Goal: Obtain resource: Obtain resource

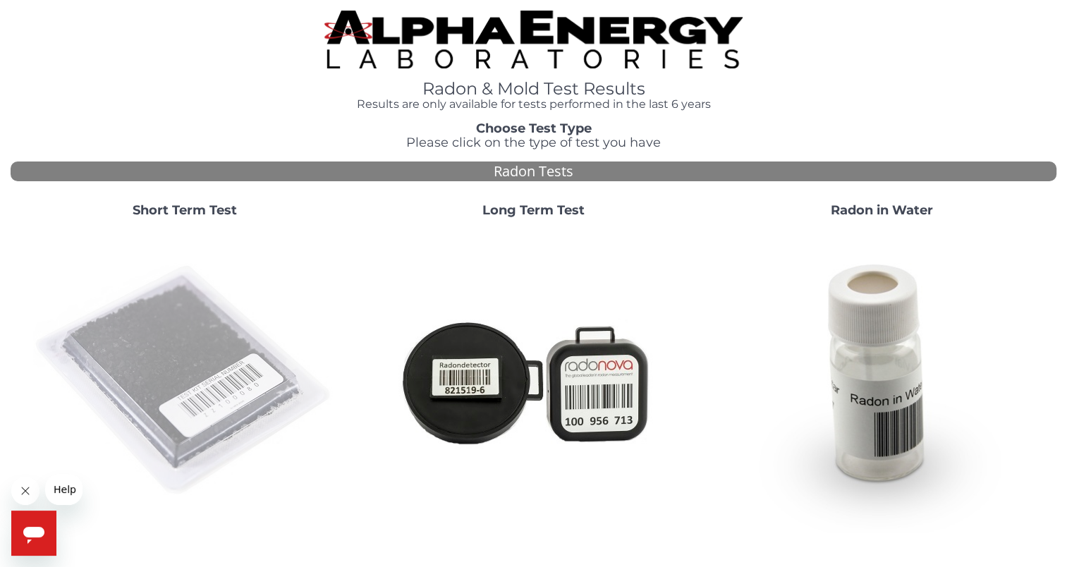
click at [214, 344] on img at bounding box center [184, 380] width 303 height 303
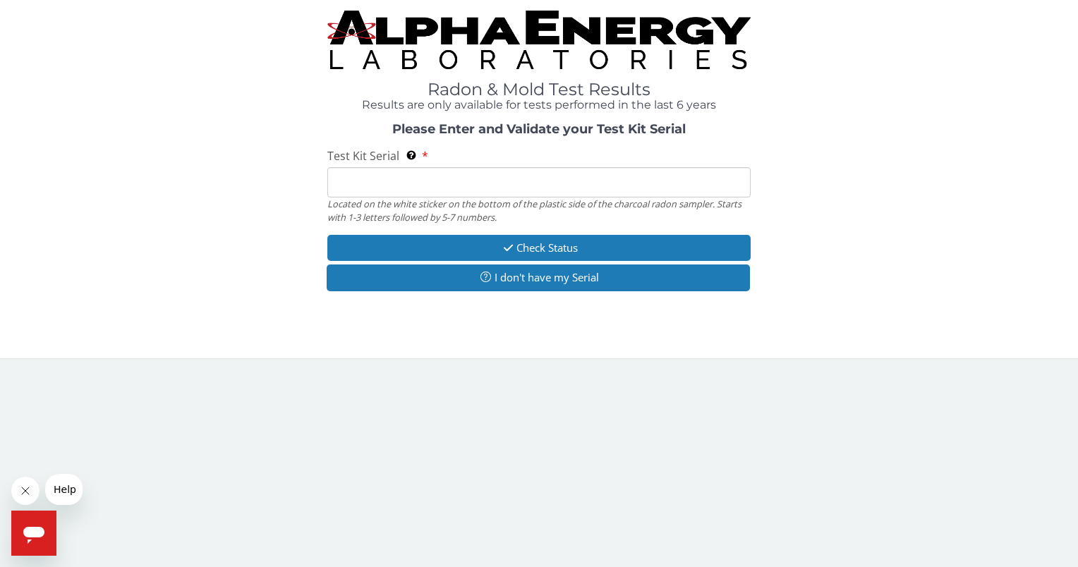
click at [380, 193] on input "Test Kit Serial Located on the white sticker on the bottom of the plastic side …" at bounding box center [538, 182] width 422 height 30
type input "FE481784"
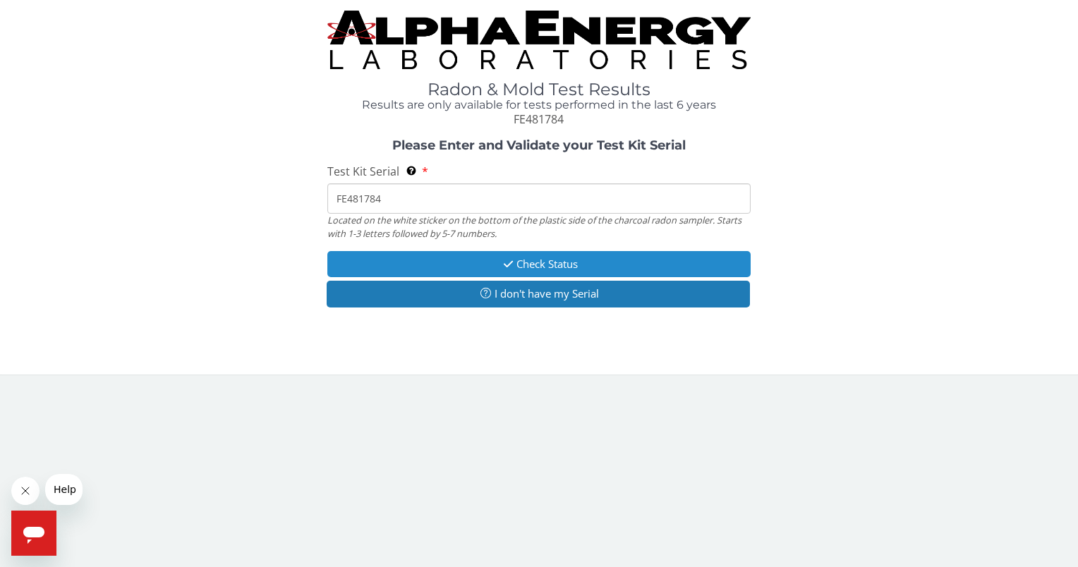
click at [506, 264] on icon "button" at bounding box center [508, 264] width 16 height 11
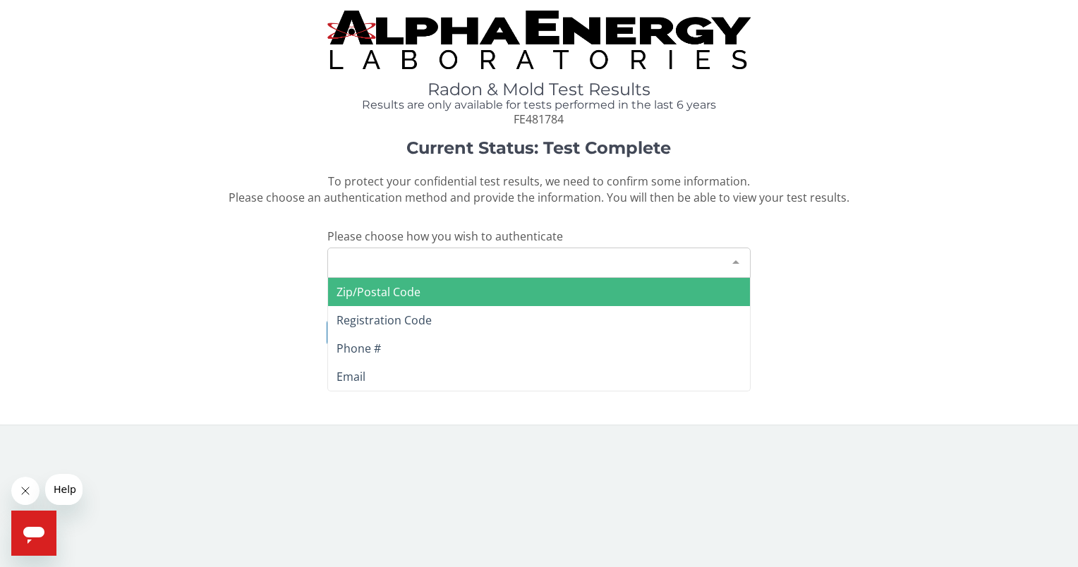
click at [732, 262] on div at bounding box center [736, 261] width 28 height 27
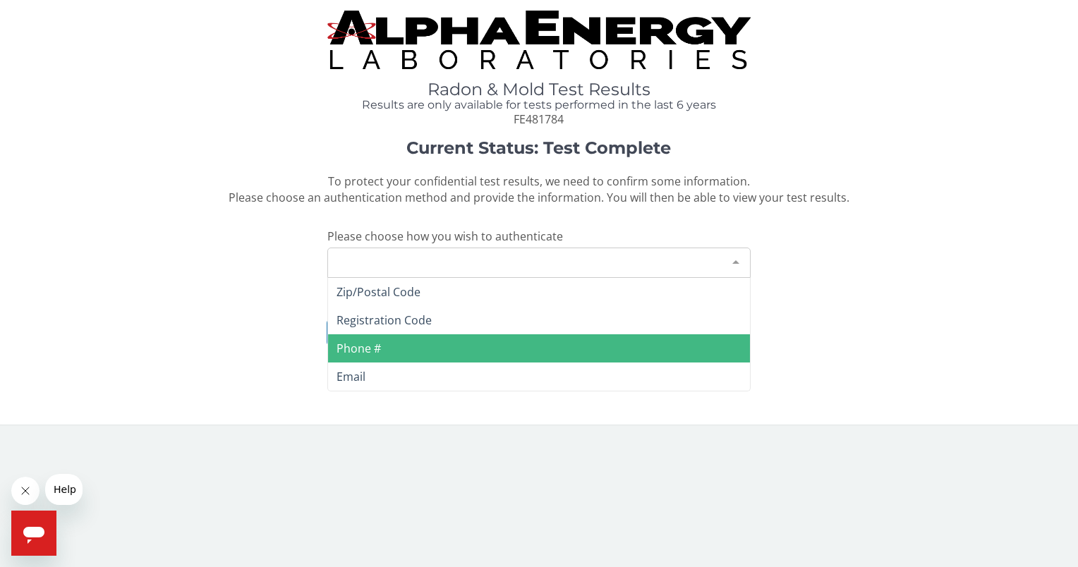
click at [443, 346] on span "Phone #" at bounding box center [538, 348] width 421 height 28
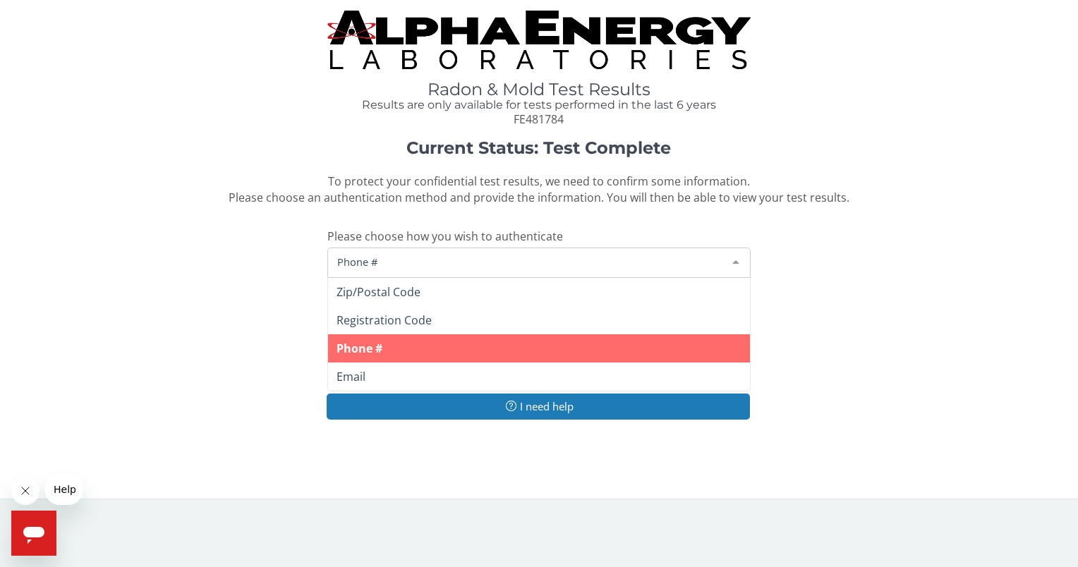
click at [395, 250] on div "Phone #" at bounding box center [538, 263] width 422 height 30
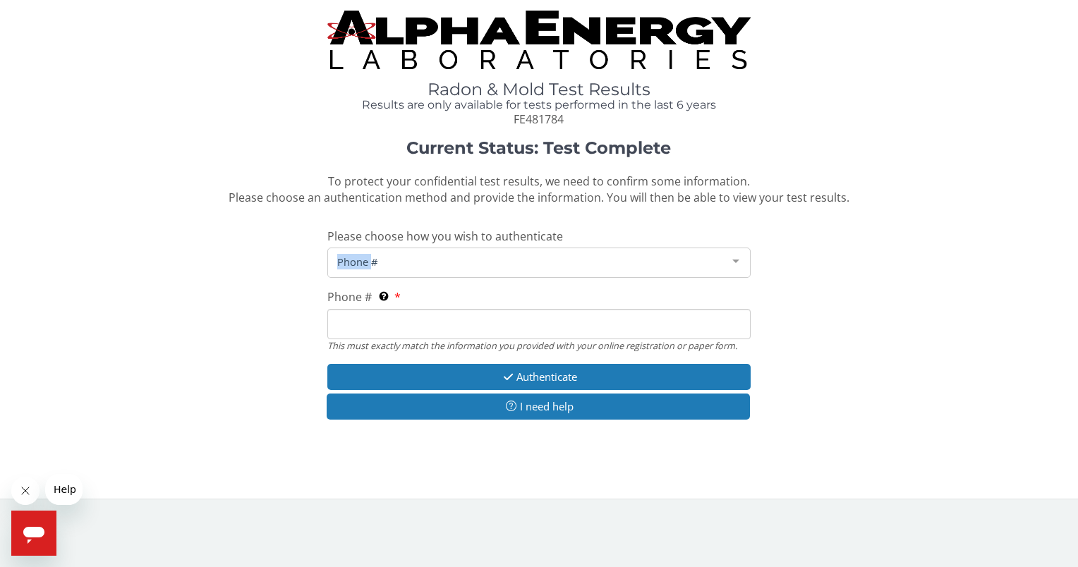
drag, startPoint x: 395, startPoint y: 250, endPoint x: 396, endPoint y: 264, distance: 13.4
click at [396, 264] on span "Phone #" at bounding box center [527, 262] width 387 height 16
click at [348, 315] on input "Phone # This must exactly match the information you provided with your online r…" at bounding box center [538, 324] width 422 height 30
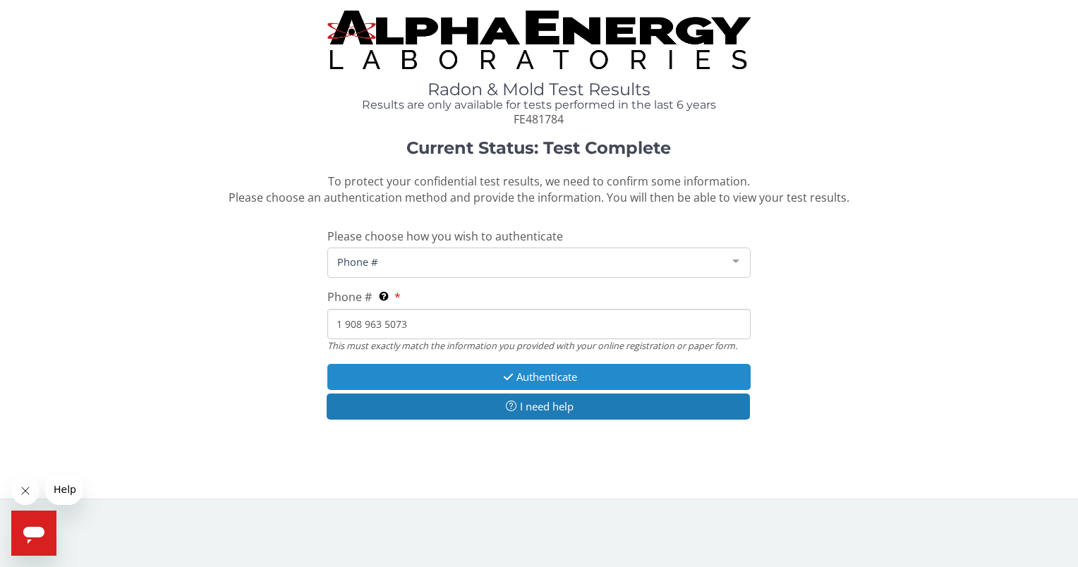
click at [537, 375] on button "Authenticate" at bounding box center [538, 377] width 422 height 26
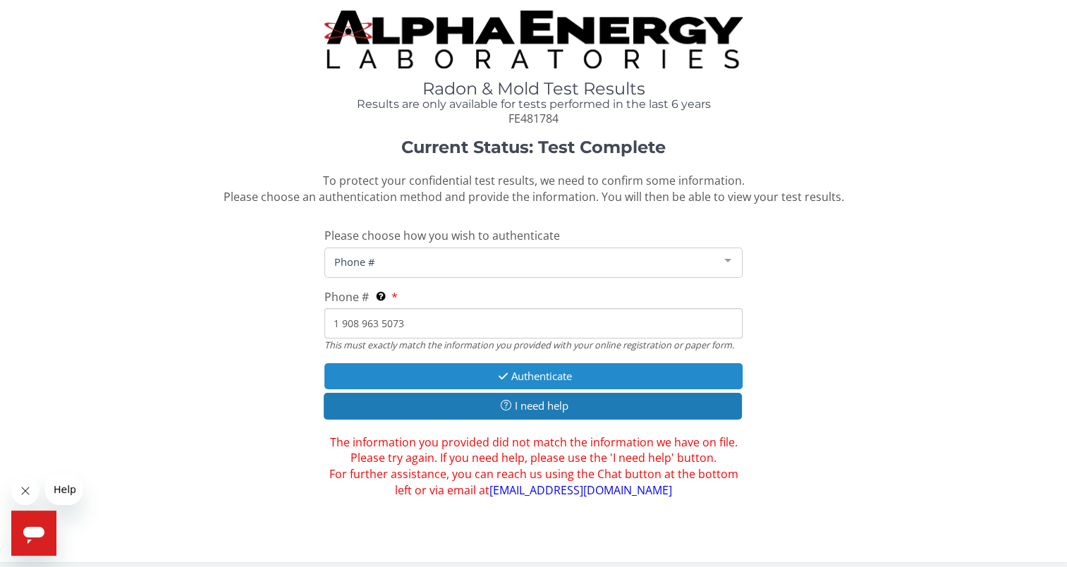
click at [554, 379] on button "Authenticate" at bounding box center [533, 376] width 418 height 26
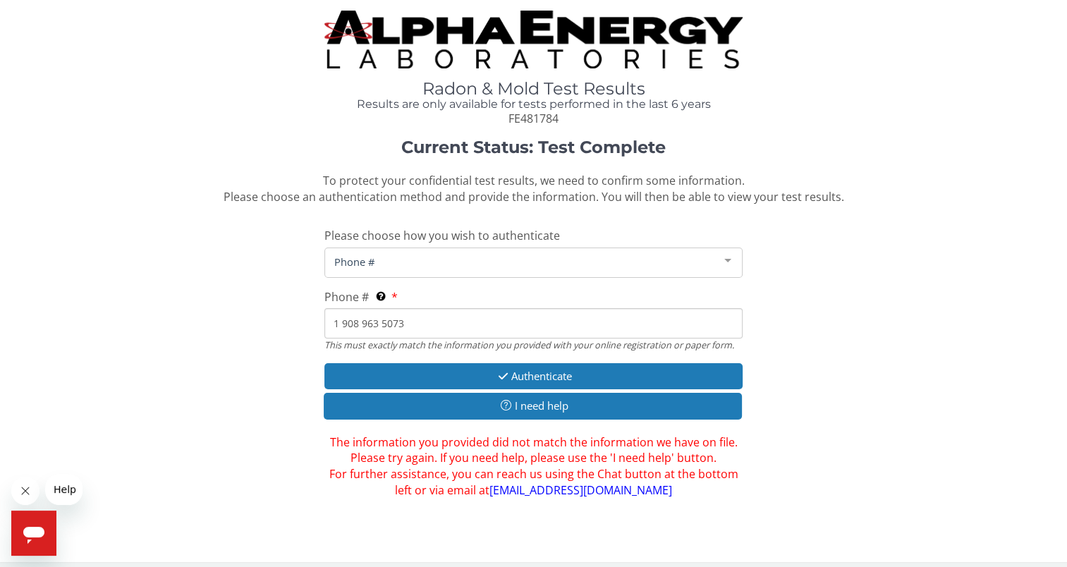
click at [411, 321] on input "1 908 963 5073" at bounding box center [533, 323] width 418 height 30
type input "1"
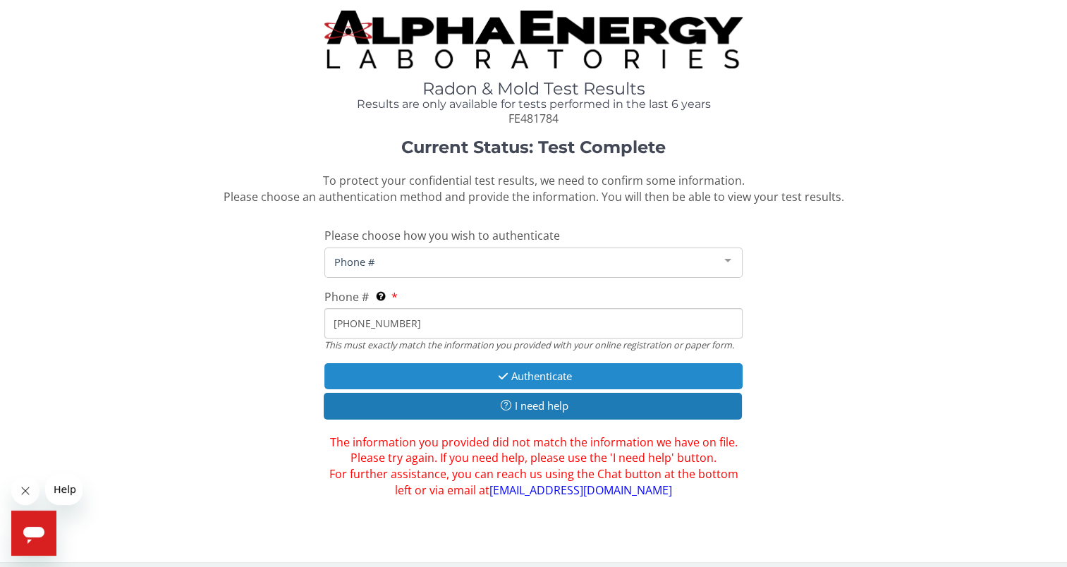
type input "908 963 5073"
click at [513, 374] on button "Authenticate" at bounding box center [533, 376] width 418 height 26
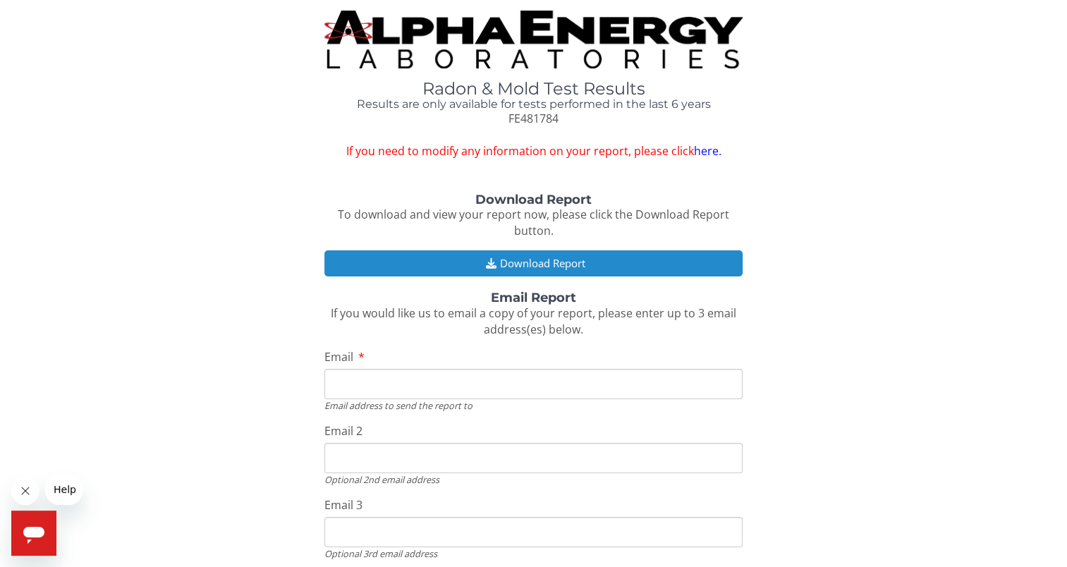
click at [574, 260] on button "Download Report" at bounding box center [533, 263] width 418 height 26
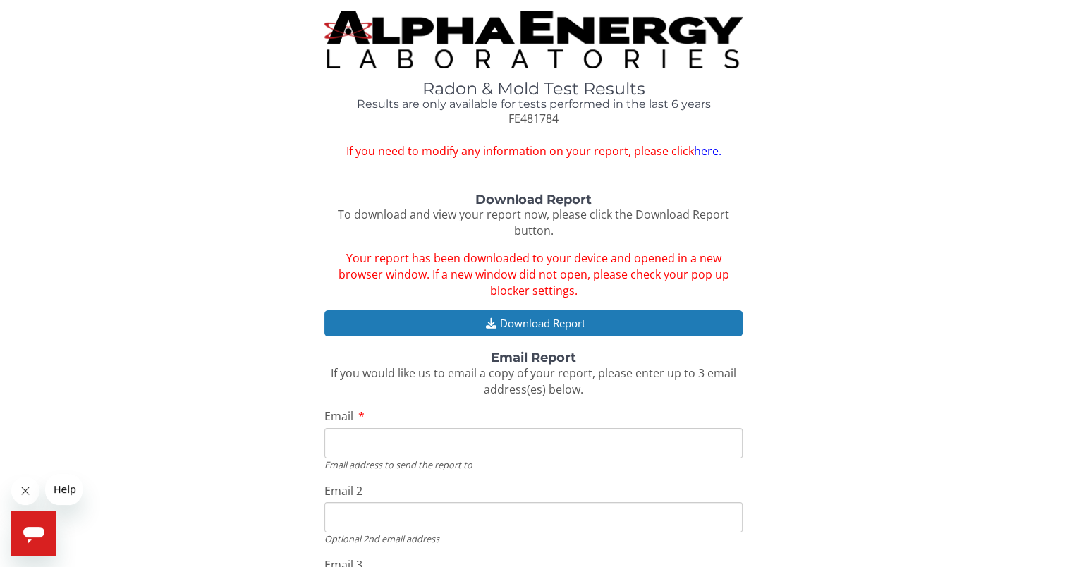
click at [613, 508] on input "Email 2" at bounding box center [533, 517] width 418 height 30
click at [951, 284] on div "Download Report To download and view your report now, please click the Download…" at bounding box center [534, 433] width 1046 height 480
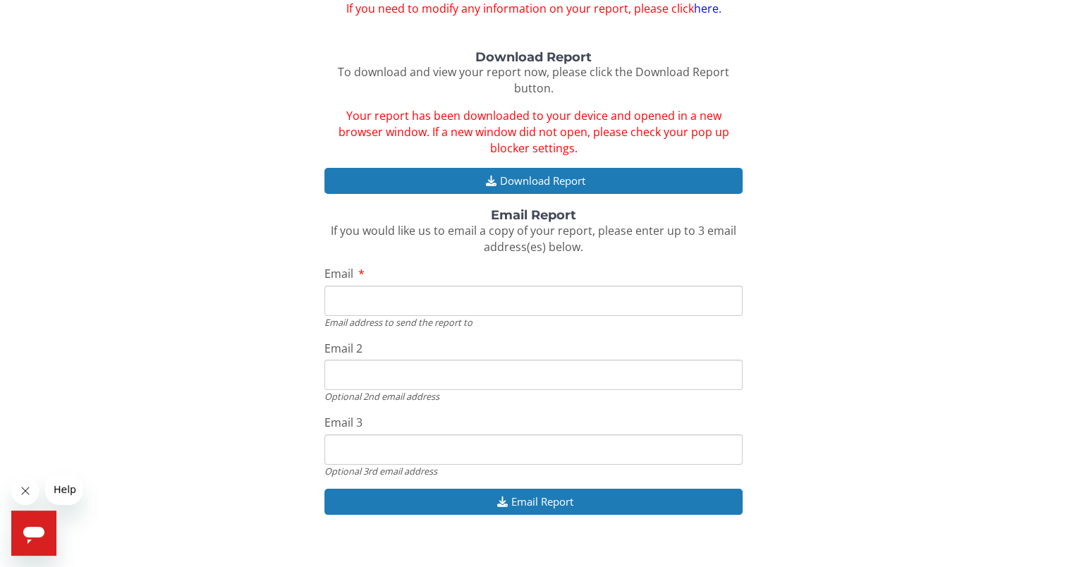
scroll to position [161, 0]
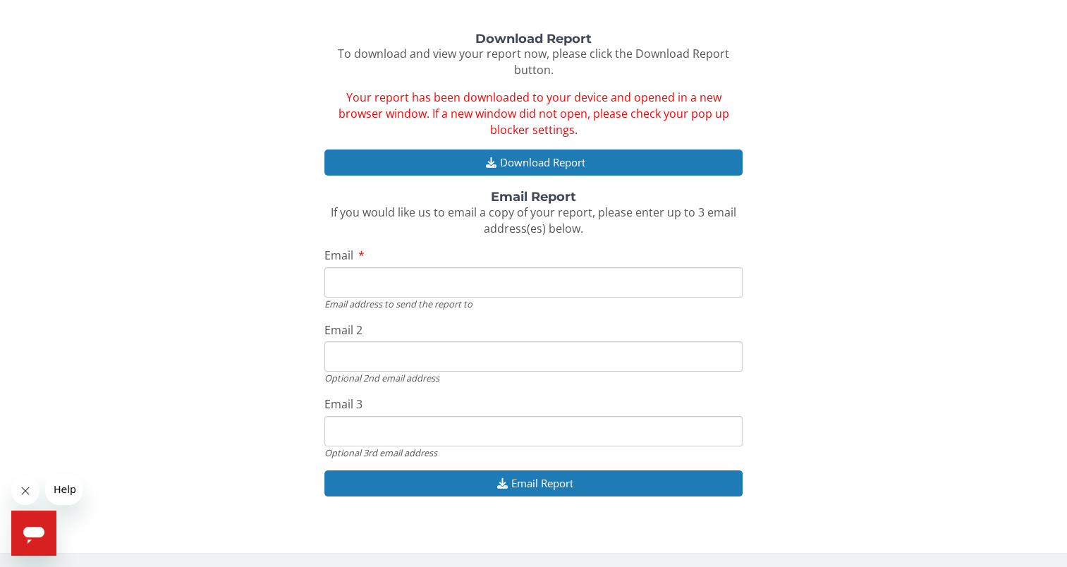
click at [350, 292] on input "Email" at bounding box center [533, 282] width 418 height 30
type input "lorrainedowe@comcast.net"
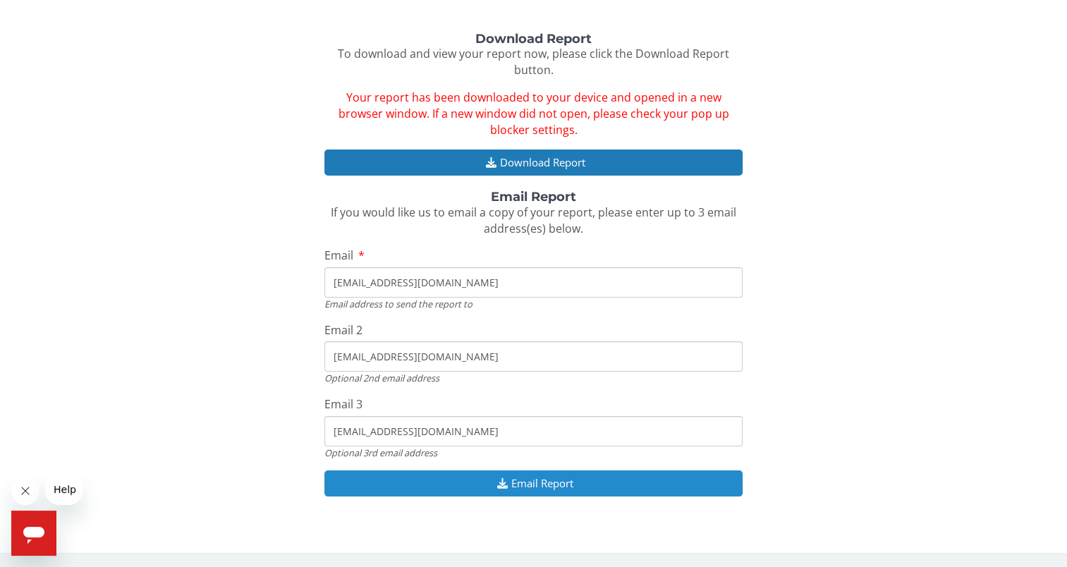
click at [506, 478] on button "Email Report" at bounding box center [533, 483] width 418 height 26
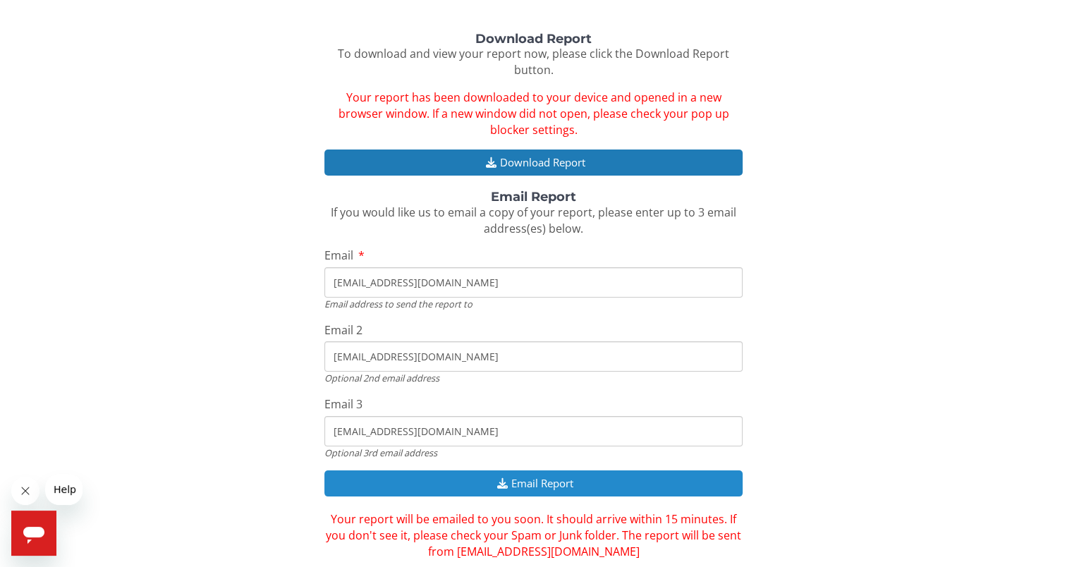
click at [538, 485] on button "Email Report" at bounding box center [533, 483] width 418 height 26
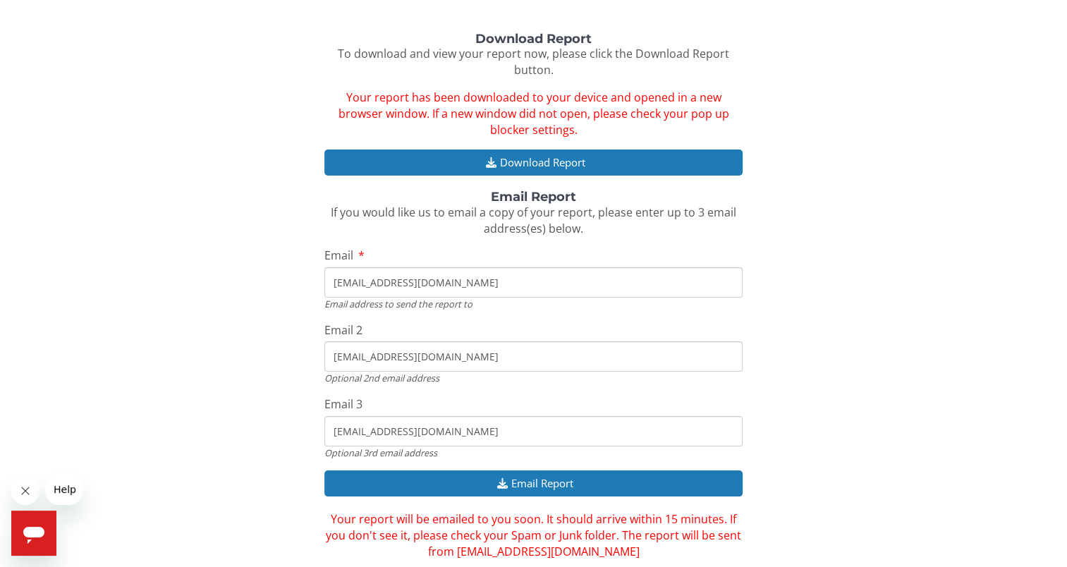
scroll to position [209, 0]
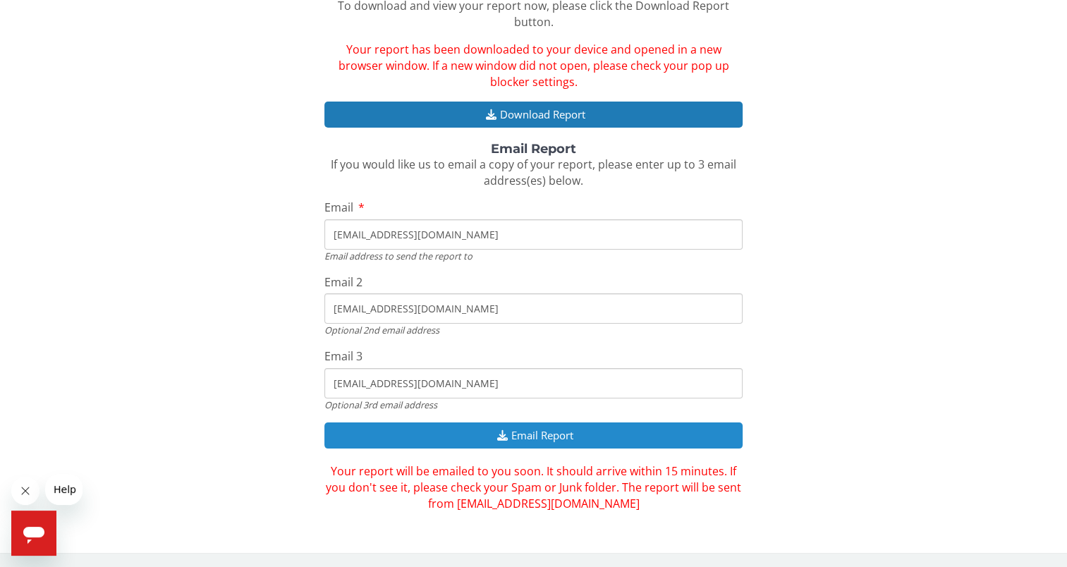
click at [627, 442] on button "Email Report" at bounding box center [533, 435] width 418 height 26
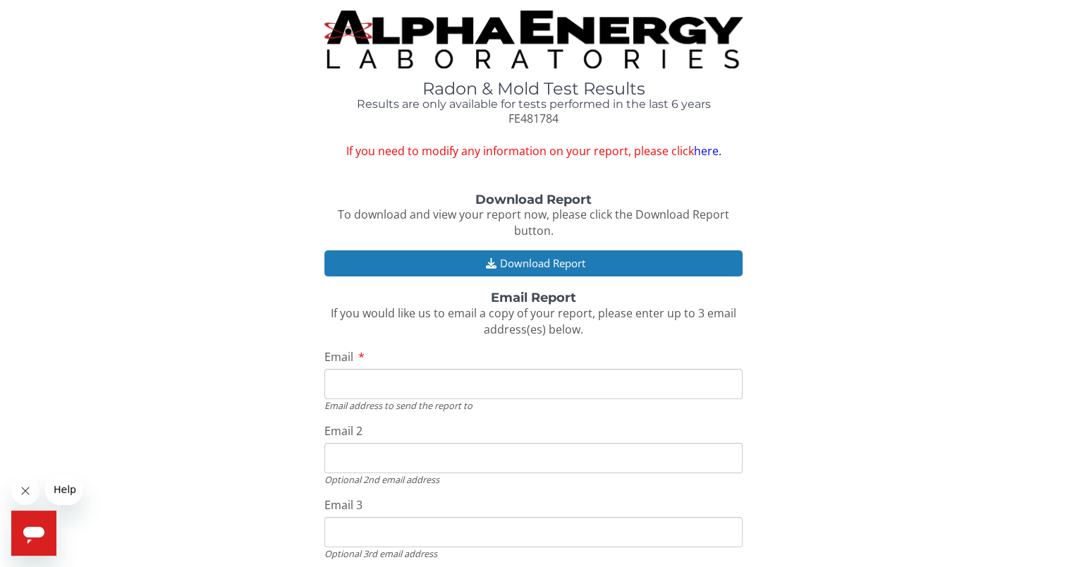
click at [609, 279] on div "Download Report" at bounding box center [533, 265] width 418 height 30
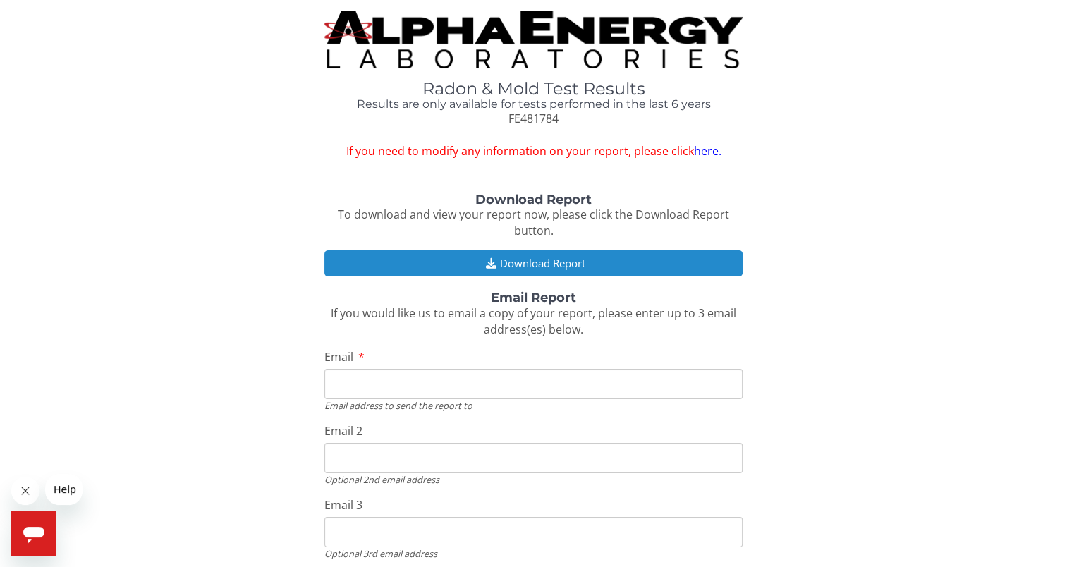
click at [610, 264] on button "Download Report" at bounding box center [533, 263] width 418 height 26
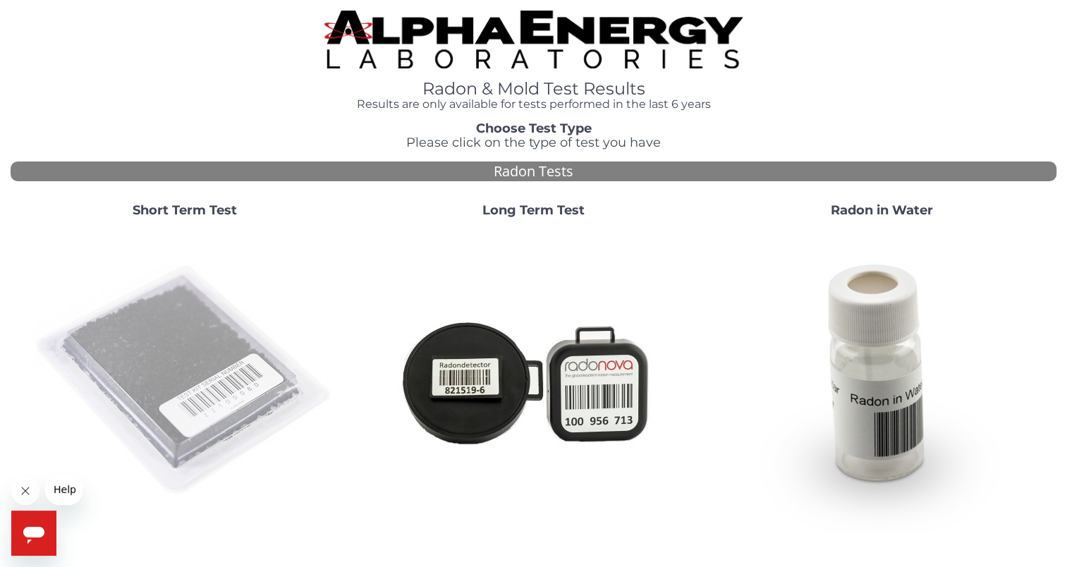
click at [163, 353] on img at bounding box center [184, 380] width 303 height 303
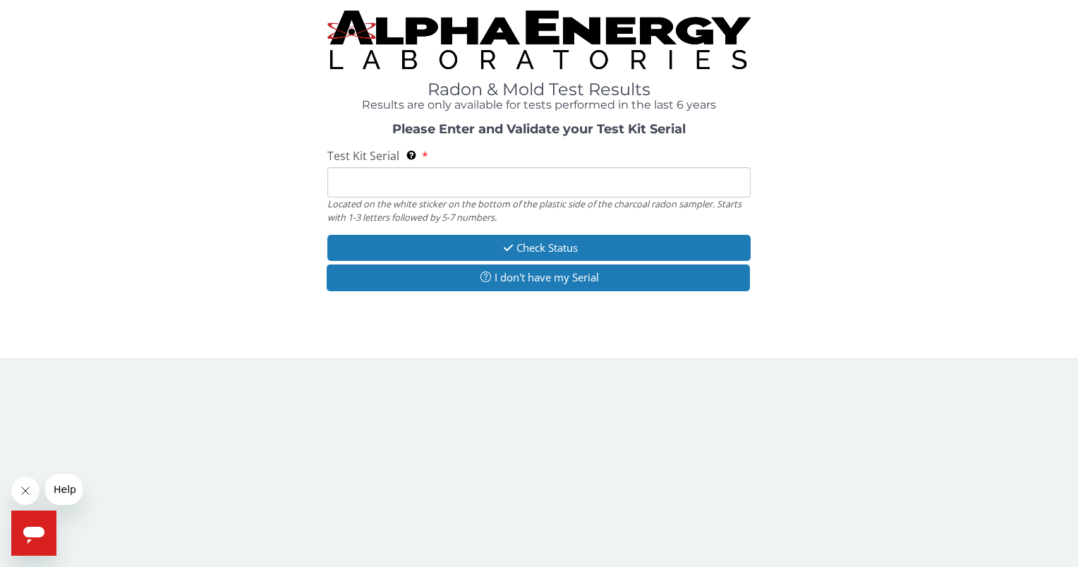
click at [430, 178] on input "Test Kit Serial Located on the white sticker on the bottom of the plastic side …" at bounding box center [538, 182] width 422 height 30
type input "FE481784"
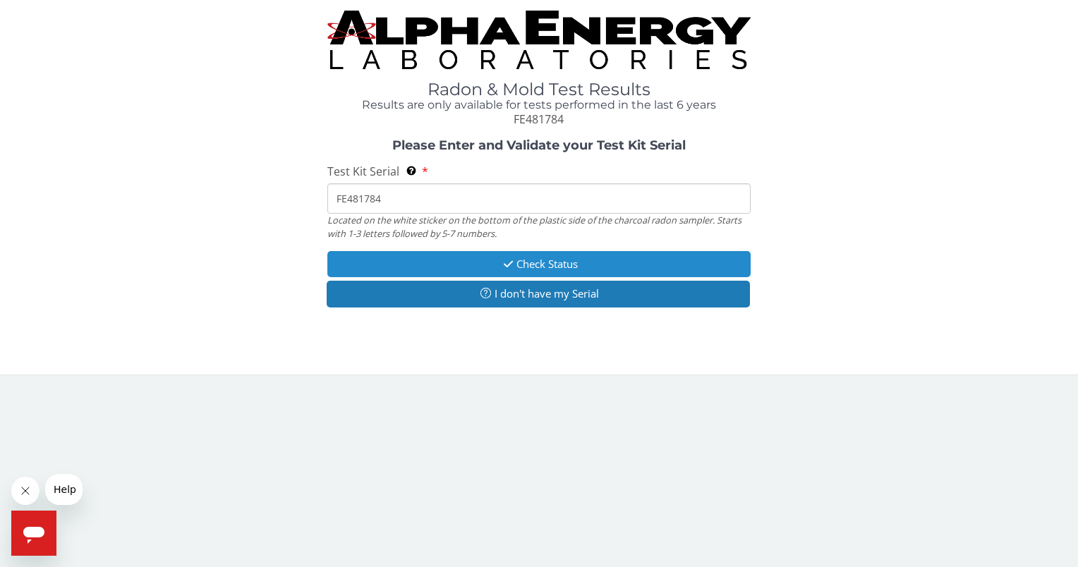
click at [510, 269] on icon "button" at bounding box center [508, 264] width 16 height 11
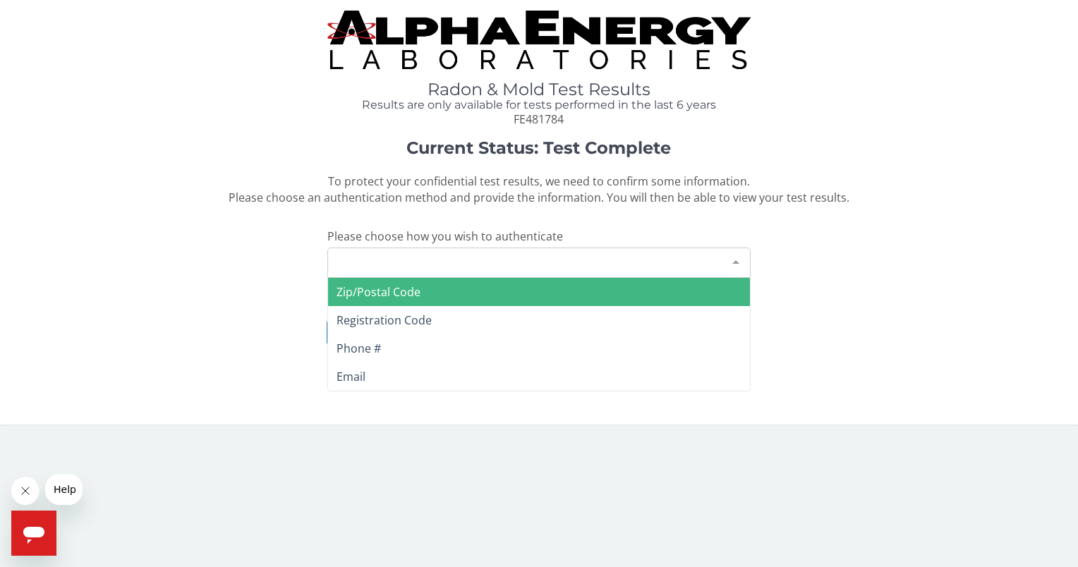
click at [741, 254] on div at bounding box center [736, 261] width 28 height 27
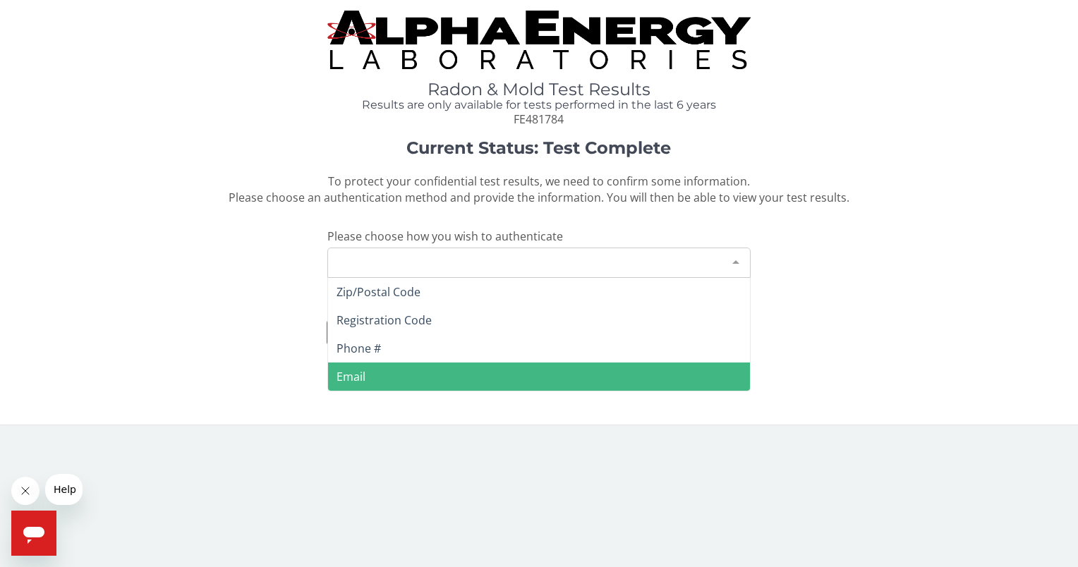
click at [403, 375] on span "Email" at bounding box center [538, 377] width 421 height 28
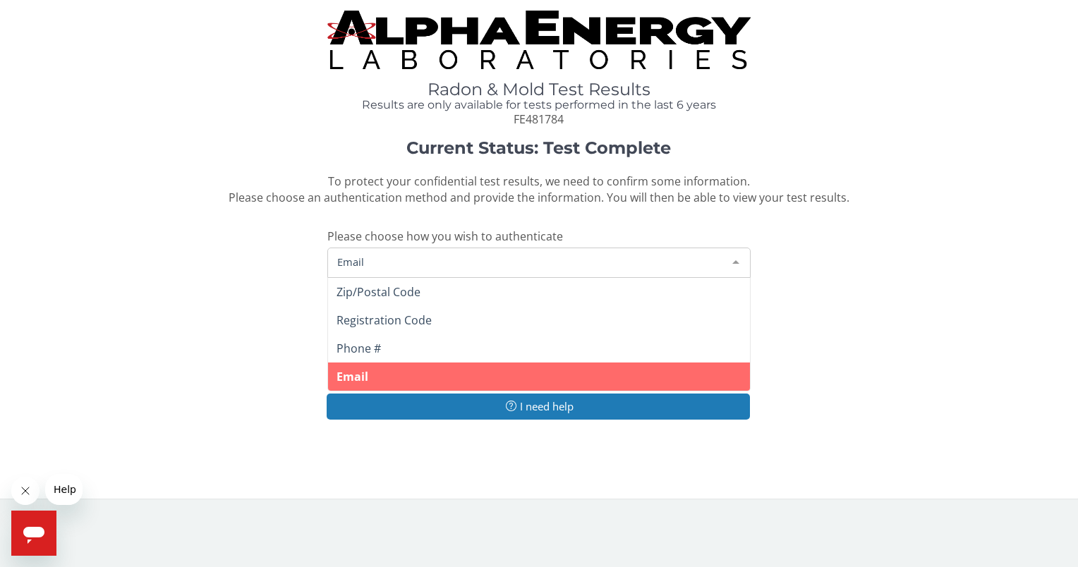
click at [365, 254] on span "Email" at bounding box center [527, 262] width 387 height 16
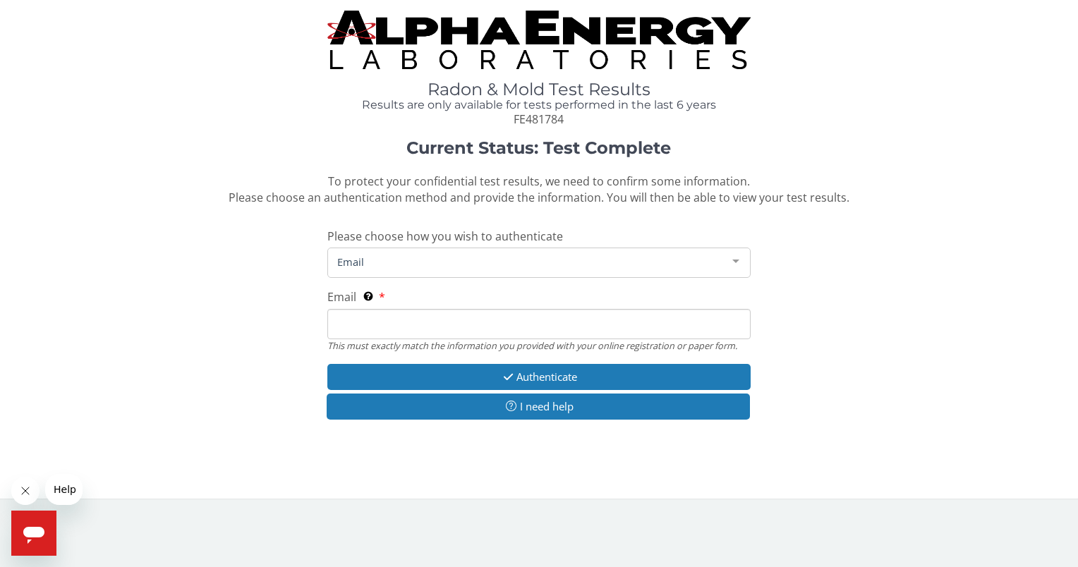
click at [475, 451] on div "Radon & Mold Test Results Results are only available for tests performed in the…" at bounding box center [539, 244] width 1057 height 466
click at [361, 326] on input "Email This must exactly match the information you provided with your online reg…" at bounding box center [538, 324] width 422 height 30
type input "lorrainedowe@comcast.net"
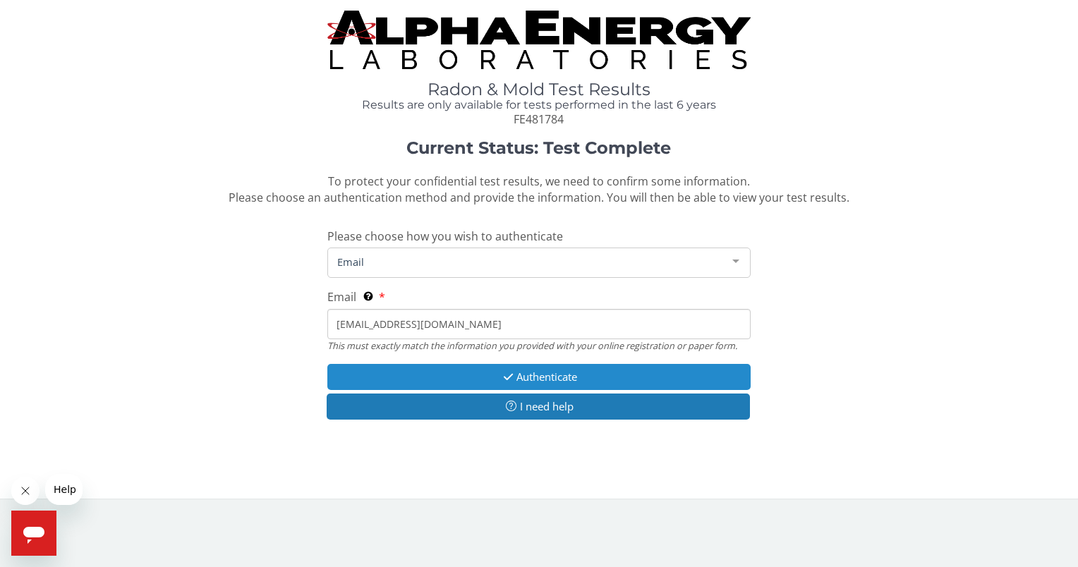
click at [570, 381] on button "Authenticate" at bounding box center [538, 377] width 422 height 26
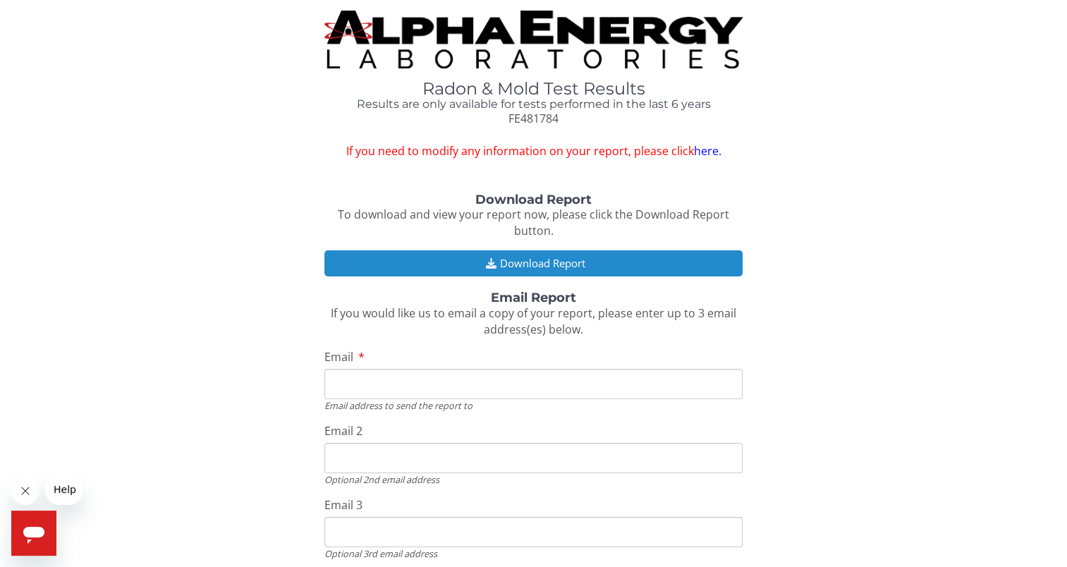
click at [533, 261] on button "Download Report" at bounding box center [533, 263] width 418 height 26
